Goal: Navigation & Orientation: Find specific page/section

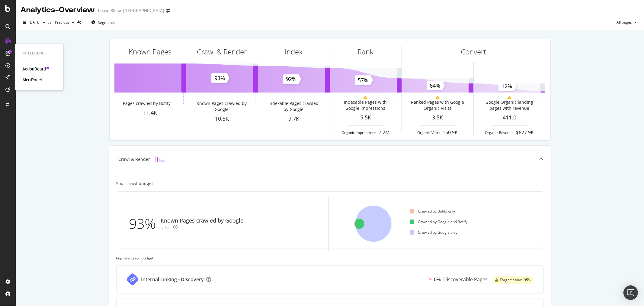
click at [31, 67] on div "ActionBoard" at bounding box center [34, 69] width 24 height 6
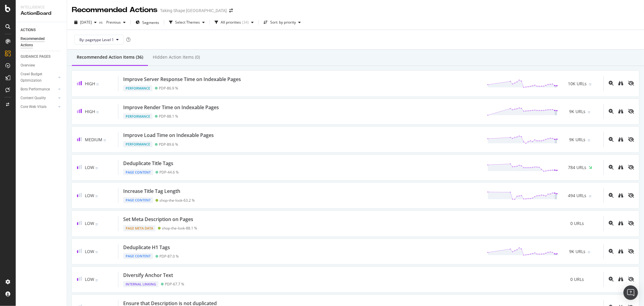
scroll to position [34, 0]
